Goal: Task Accomplishment & Management: Use online tool/utility

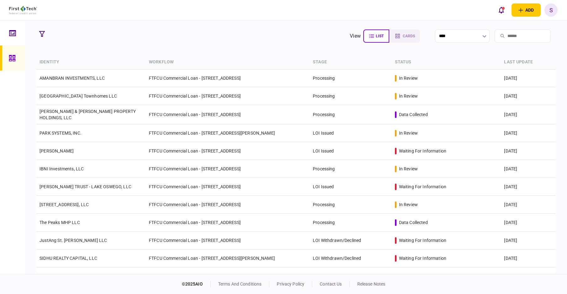
scroll to position [155, 0]
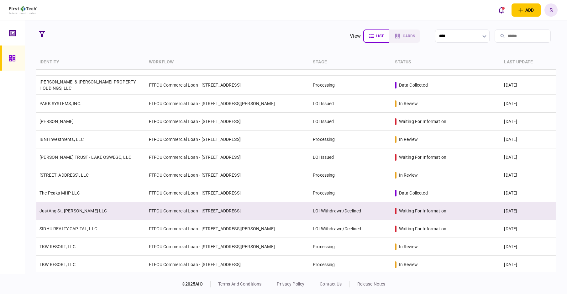
click at [110, 212] on td "JustAng St. [PERSON_NAME] LLC" at bounding box center [90, 211] width 109 height 18
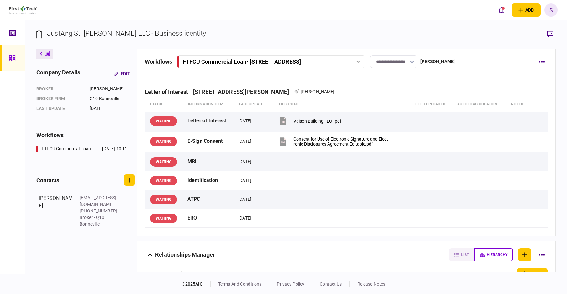
click at [417, 60] on input "**********" at bounding box center [393, 61] width 47 height 13
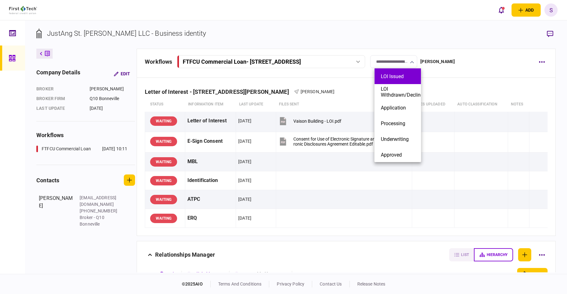
click at [406, 77] on button "LOI Issued" at bounding box center [398, 76] width 34 height 6
type input "**********"
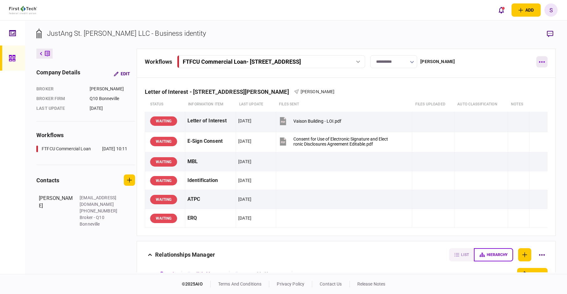
click at [540, 64] on button "button" at bounding box center [541, 61] width 11 height 11
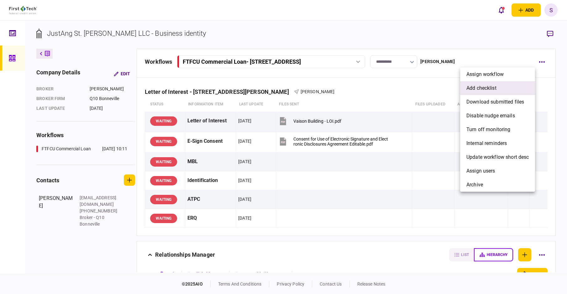
click at [494, 89] on span "add checklist" at bounding box center [481, 88] width 30 height 8
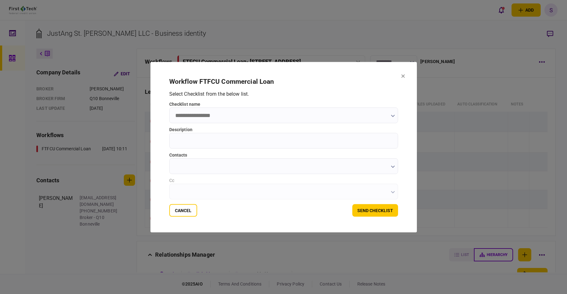
click at [217, 116] on input "checklist name" at bounding box center [283, 115] width 229 height 16
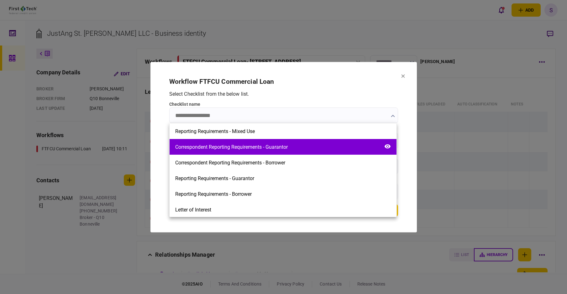
scroll to position [157, 0]
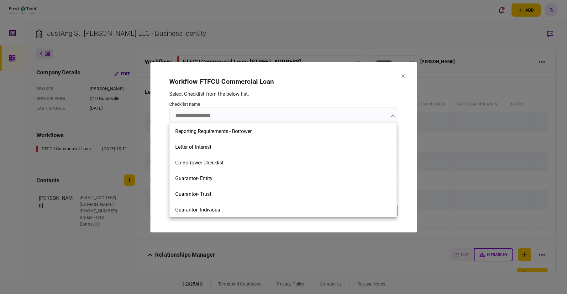
click at [401, 75] on div at bounding box center [283, 147] width 567 height 294
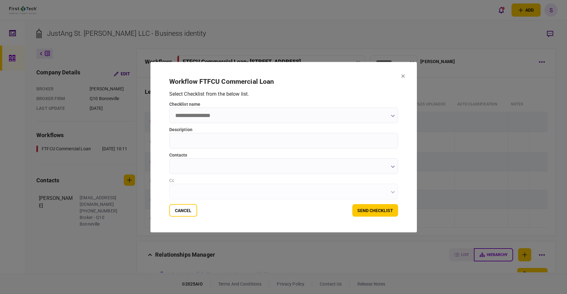
click at [402, 76] on icon at bounding box center [403, 76] width 4 height 4
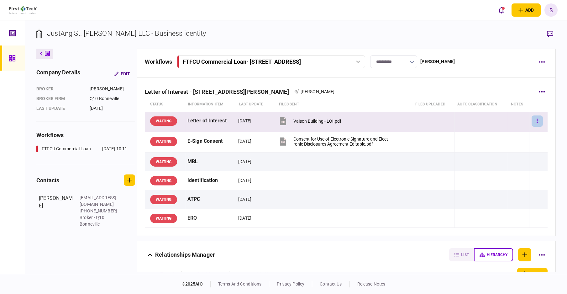
click at [534, 121] on button "button" at bounding box center [537, 120] width 11 height 11
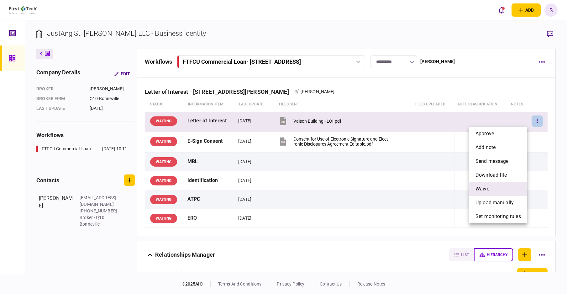
click at [485, 189] on span "waive" at bounding box center [483, 189] width 14 height 8
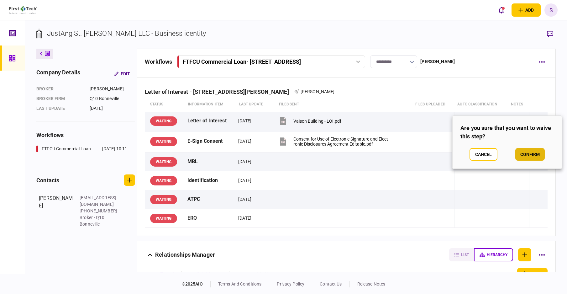
click at [537, 153] on button "confirm" at bounding box center [529, 154] width 29 height 13
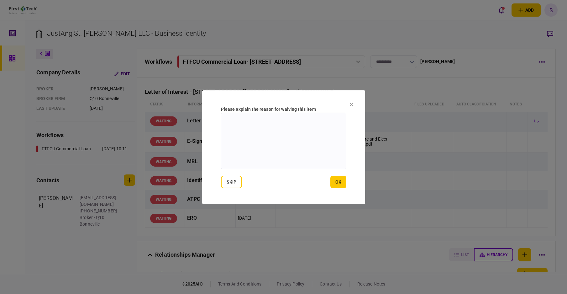
click at [265, 125] on textarea at bounding box center [283, 141] width 125 height 56
type textarea "*"
type textarea "**********"
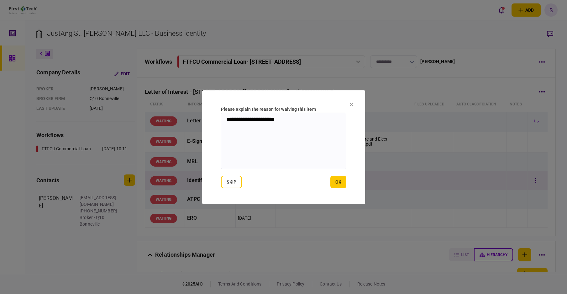
click at [343, 183] on button "ok" at bounding box center [338, 182] width 16 height 13
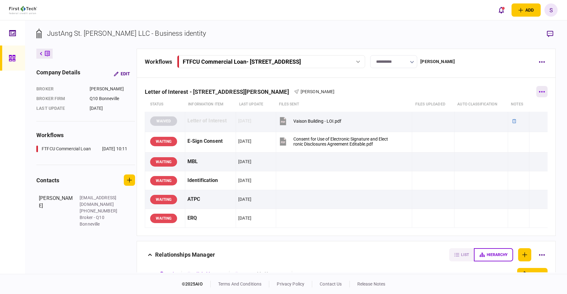
click at [538, 90] on button "button" at bounding box center [541, 91] width 11 height 11
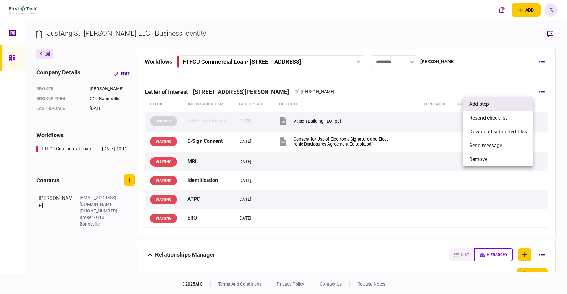
click at [483, 108] on li "add step" at bounding box center [498, 104] width 70 height 14
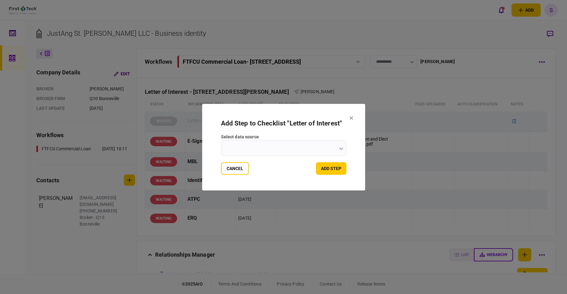
click at [307, 150] on input "select data source" at bounding box center [283, 148] width 125 height 16
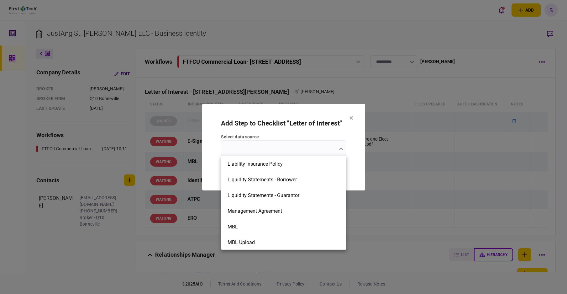
scroll to position [533, 0]
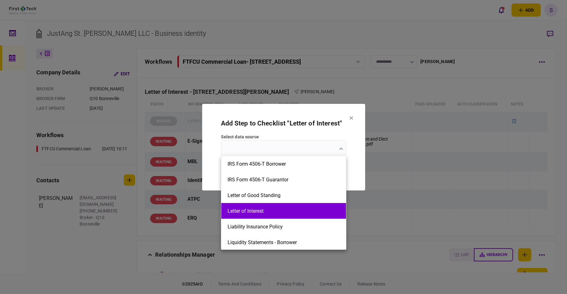
click at [244, 209] on button "Letter of Interest" at bounding box center [284, 211] width 112 height 6
type input "**********"
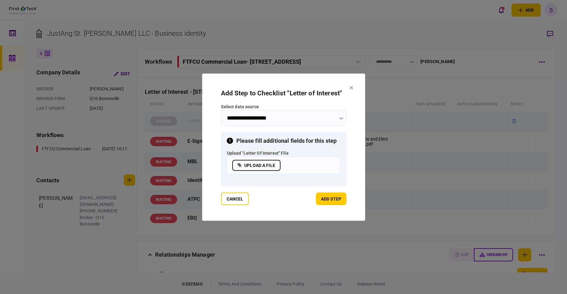
click at [250, 164] on label "upload a file" at bounding box center [256, 165] width 48 height 11
click at [0, 0] on input "upload a file" at bounding box center [0, 0] width 0 height 0
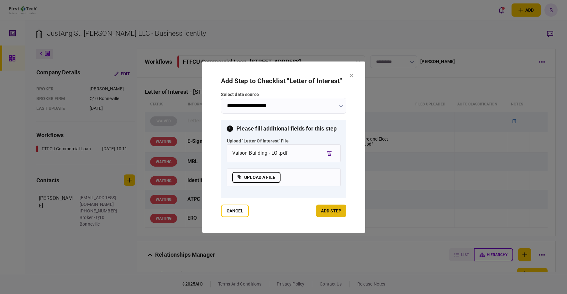
click at [330, 211] on button "add step" at bounding box center [331, 210] width 30 height 13
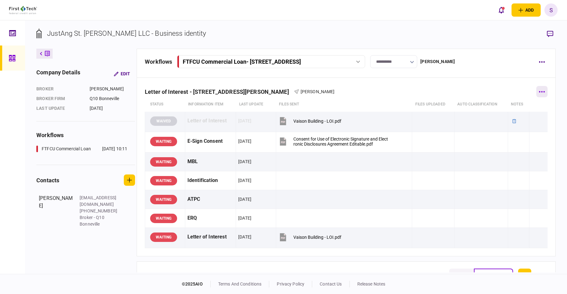
click at [540, 93] on button "button" at bounding box center [541, 91] width 11 height 11
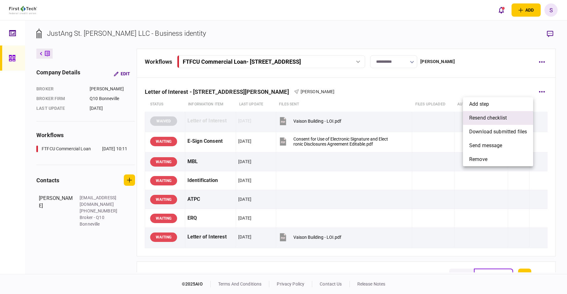
click at [498, 120] on span "resend checklist" at bounding box center [488, 118] width 38 height 8
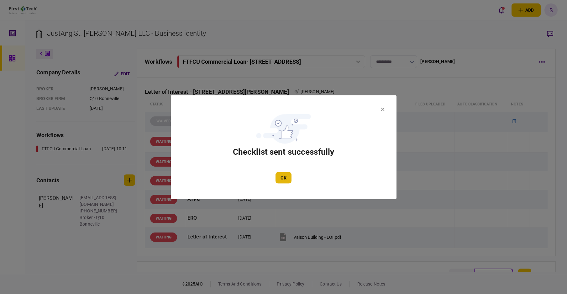
click at [286, 180] on button "OK" at bounding box center [284, 177] width 16 height 11
